Goal: Find specific page/section: Find specific page/section

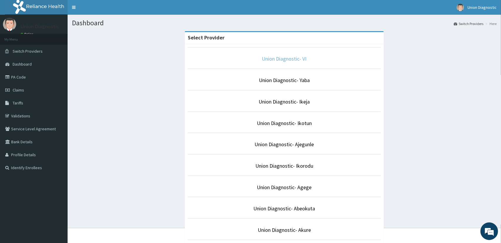
click at [292, 58] on link "Union Diagnostic- VI" at bounding box center [284, 58] width 45 height 7
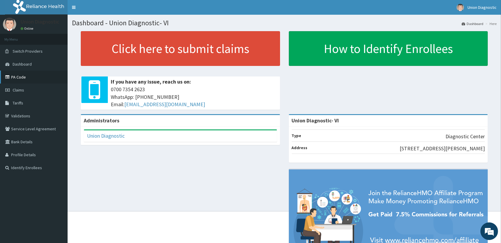
click at [28, 73] on link "PA Code" at bounding box center [34, 76] width 68 height 13
